Goal: Information Seeking & Learning: Learn about a topic

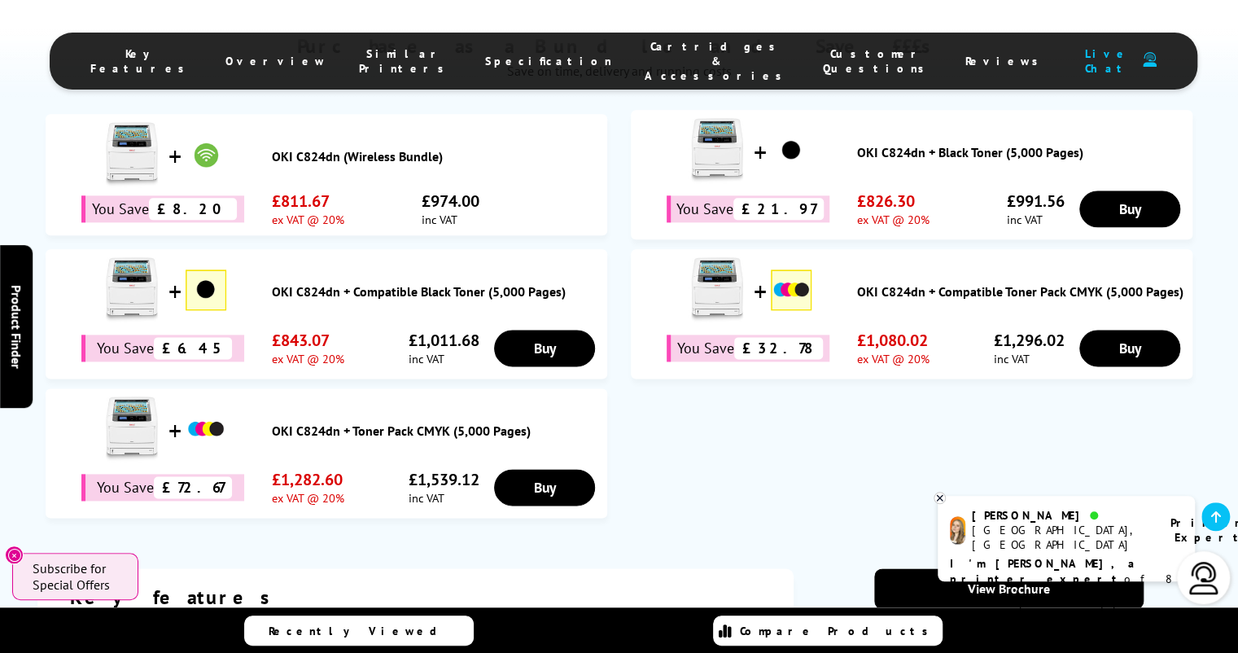
scroll to position [897, 0]
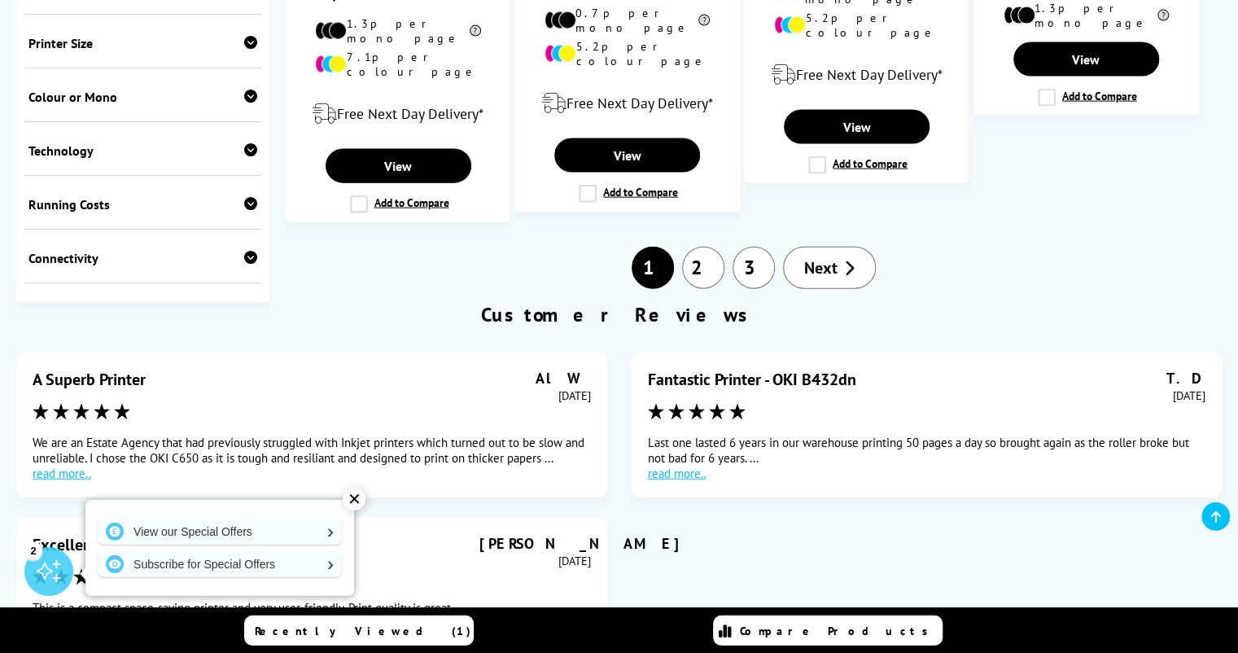
scroll to position [1894, 0]
